Goal: Find specific page/section: Find specific page/section

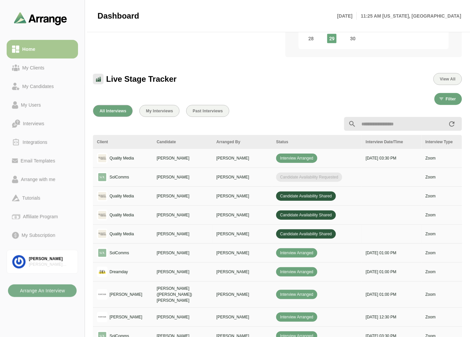
scroll to position [144, 0]
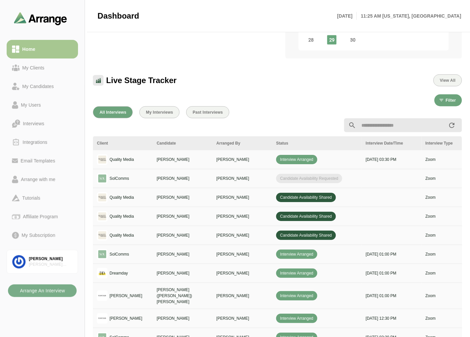
click at [393, 127] on input "text" at bounding box center [402, 125] width 92 height 14
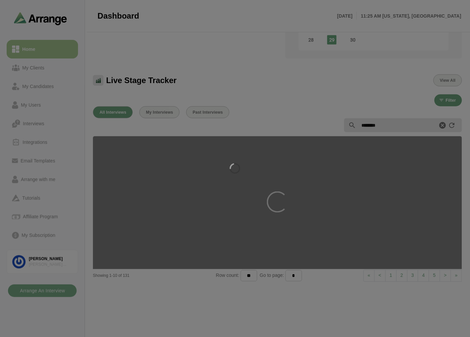
type input "********"
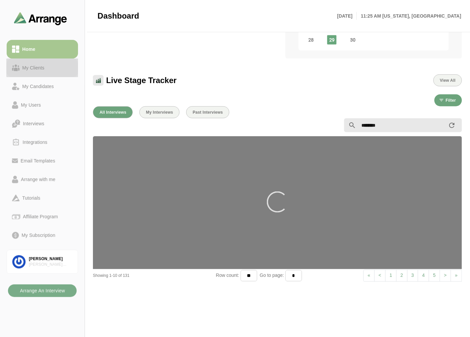
click at [41, 67] on div "My Clients" at bounding box center [34, 68] width 28 height 8
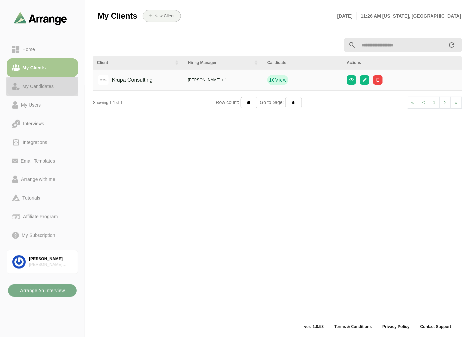
click at [46, 85] on div "My Candidates" at bounding box center [38, 86] width 37 height 8
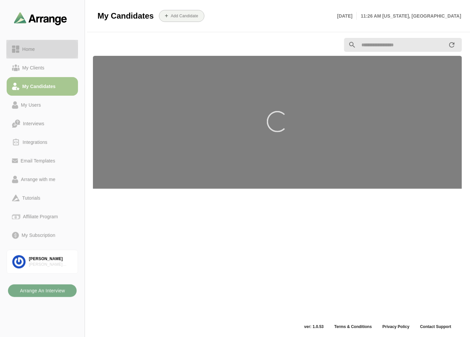
click at [47, 49] on div "Home" at bounding box center [42, 49] width 61 height 8
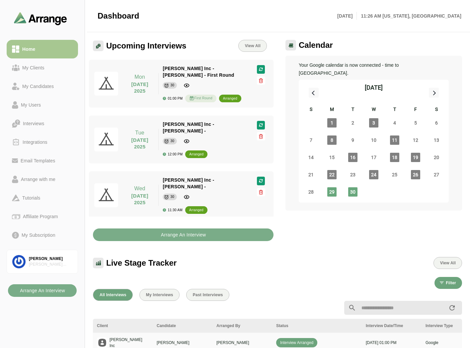
scroll to position [2, 0]
